Goal: Submit feedback/report problem: Leave review/rating

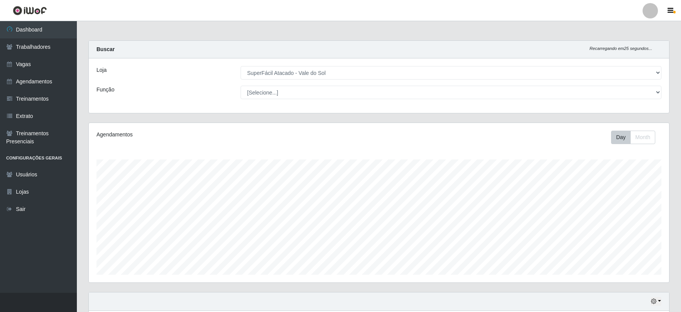
select select "502"
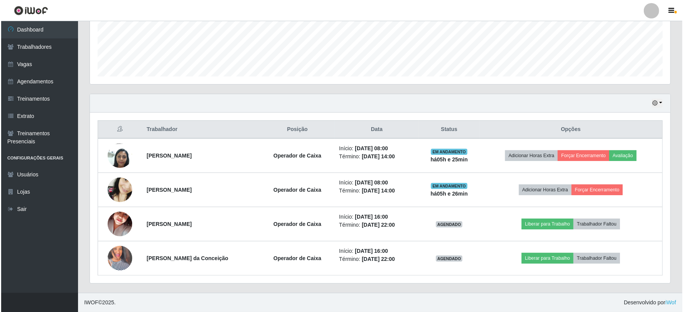
scroll to position [159, 580]
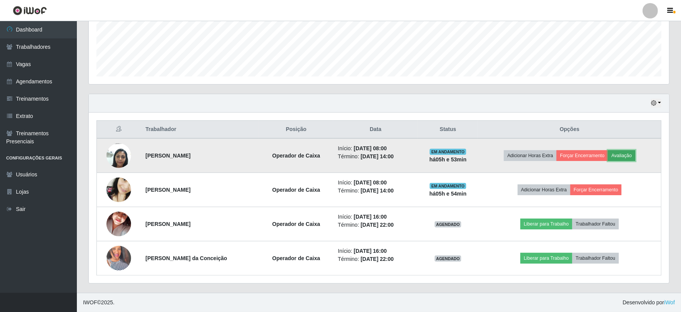
click at [625, 152] on button "Avaliação" at bounding box center [621, 155] width 27 height 11
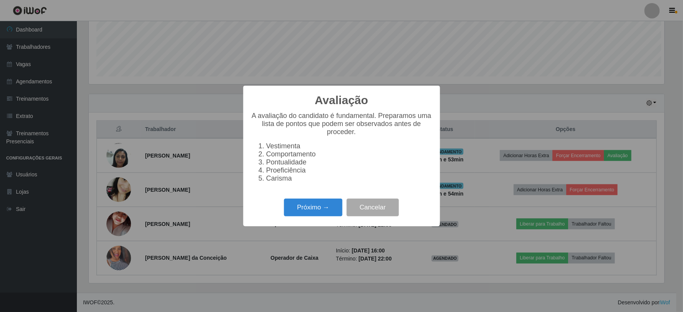
scroll to position [159, 575]
click at [328, 217] on button "Próximo →" at bounding box center [313, 208] width 58 height 18
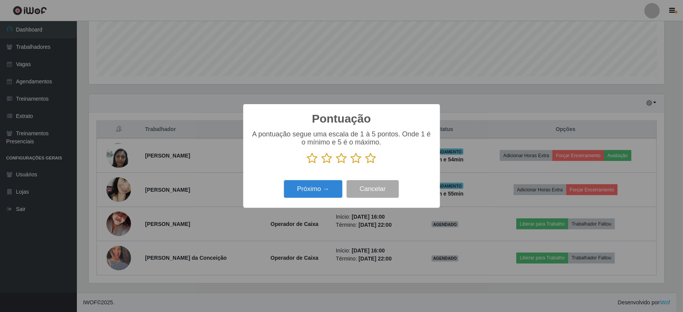
scroll to position [383950, 383534]
click at [371, 163] on icon at bounding box center [370, 158] width 11 height 12
click at [365, 164] on input "radio" at bounding box center [365, 164] width 0 height 0
click at [314, 186] on button "Próximo →" at bounding box center [313, 189] width 58 height 18
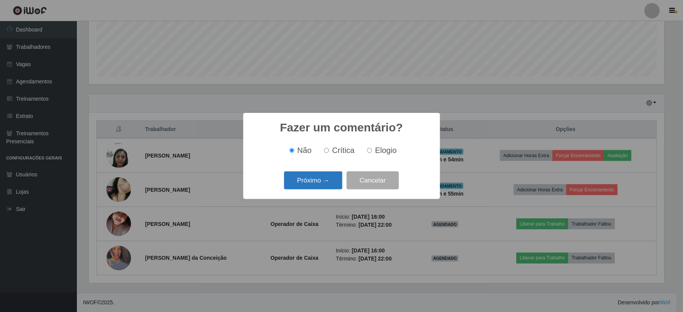
click at [310, 181] on button "Próximo →" at bounding box center [313, 180] width 58 height 18
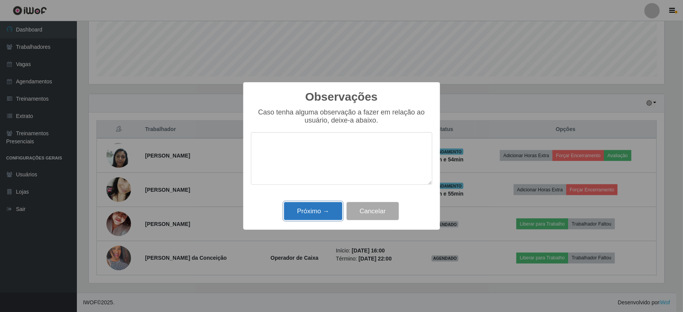
click at [326, 212] on button "Próximo →" at bounding box center [313, 211] width 58 height 18
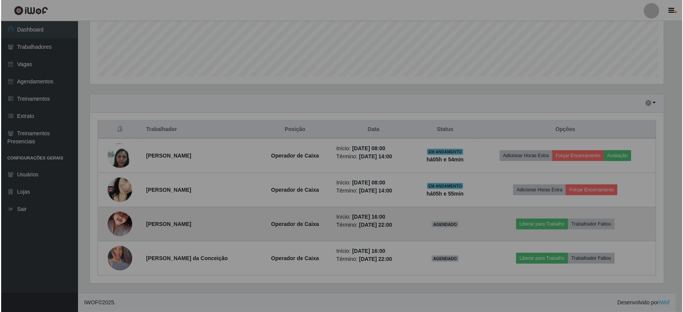
scroll to position [159, 580]
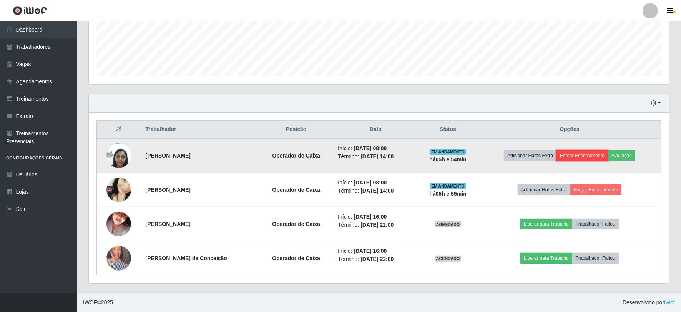
click at [575, 155] on button "Forçar Encerramento" at bounding box center [581, 155] width 51 height 11
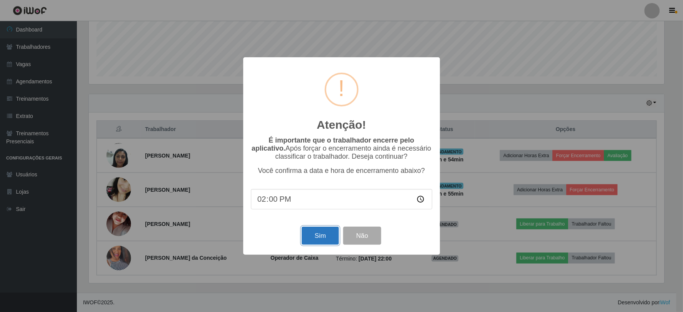
click at [323, 235] on button "Sim" at bounding box center [320, 236] width 37 height 18
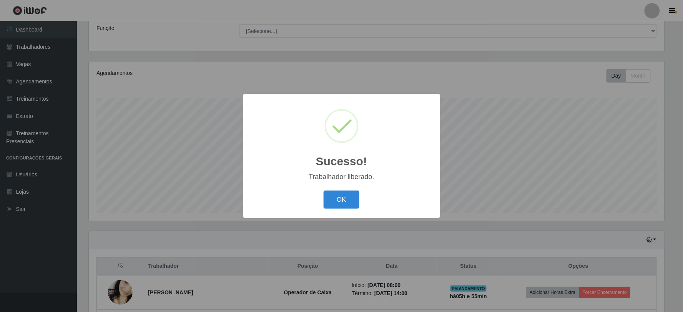
click at [365, 191] on div "OK Cancel" at bounding box center [341, 200] width 181 height 22
click at [338, 197] on button "OK" at bounding box center [341, 200] width 36 height 18
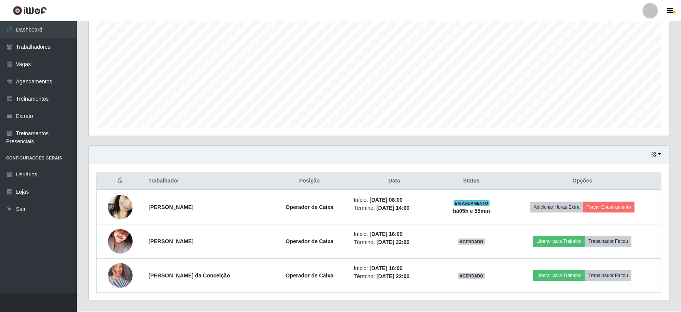
scroll to position [164, 0]
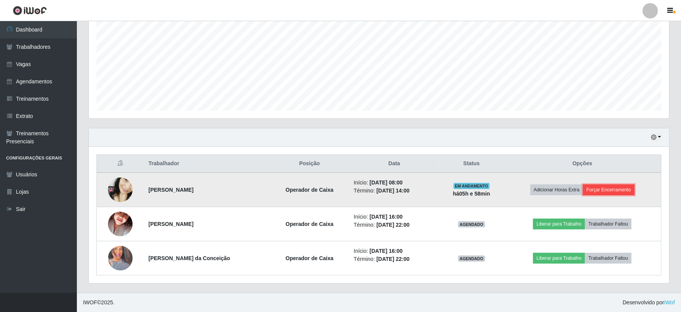
click at [597, 191] on button "Forçar Encerramento" at bounding box center [608, 189] width 51 height 11
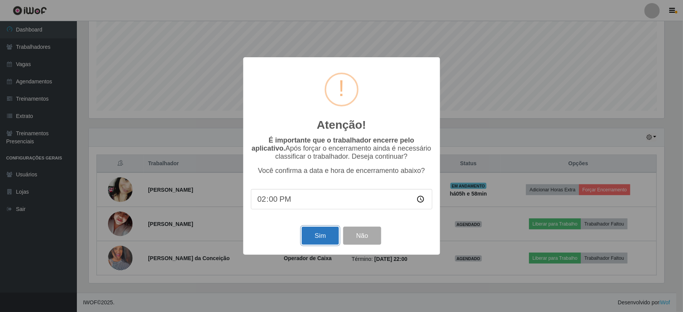
click at [306, 235] on button "Sim" at bounding box center [320, 236] width 37 height 18
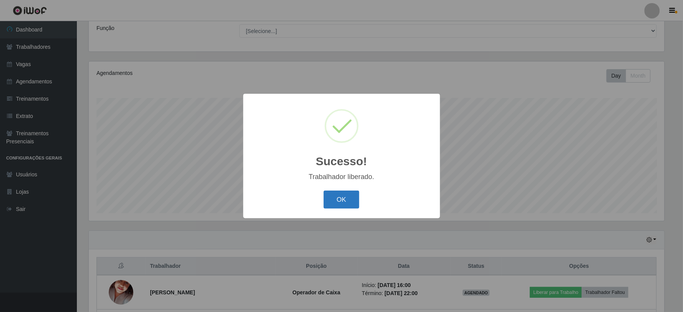
click at [343, 195] on button "OK" at bounding box center [341, 200] width 36 height 18
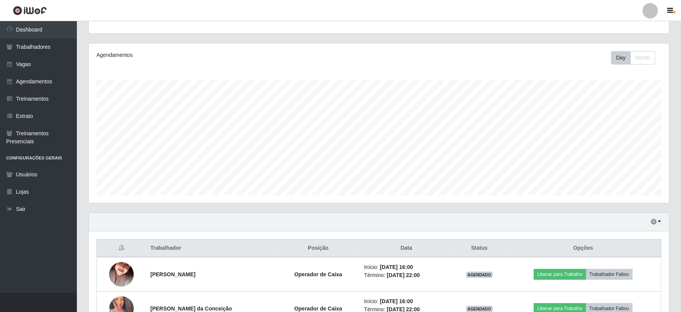
scroll to position [130, 0]
